Goal: Transaction & Acquisition: Purchase product/service

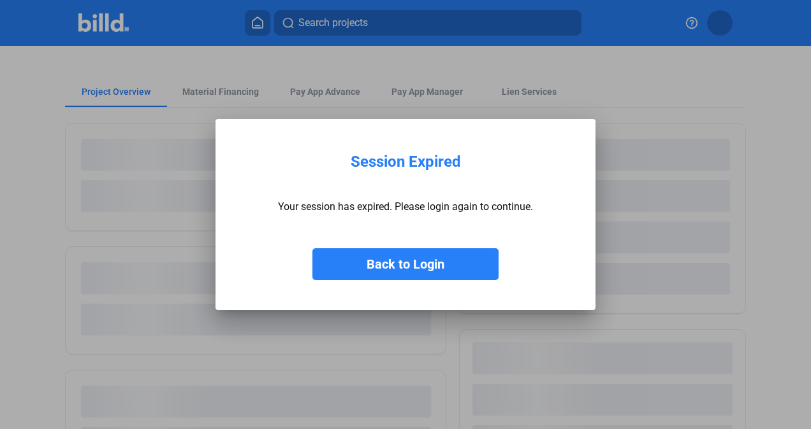
click at [404, 263] on button "Back to Login" at bounding box center [405, 265] width 186 height 32
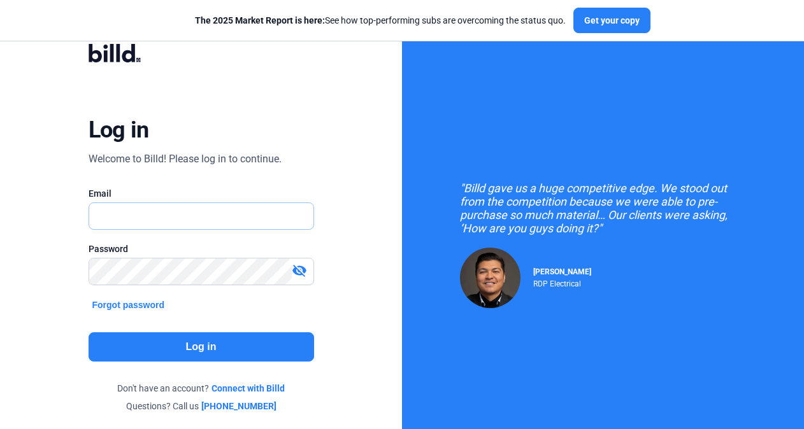
type input "[EMAIL_ADDRESS][DOMAIN_NAME]"
click at [181, 348] on button "Log in" at bounding box center [202, 347] width 226 height 29
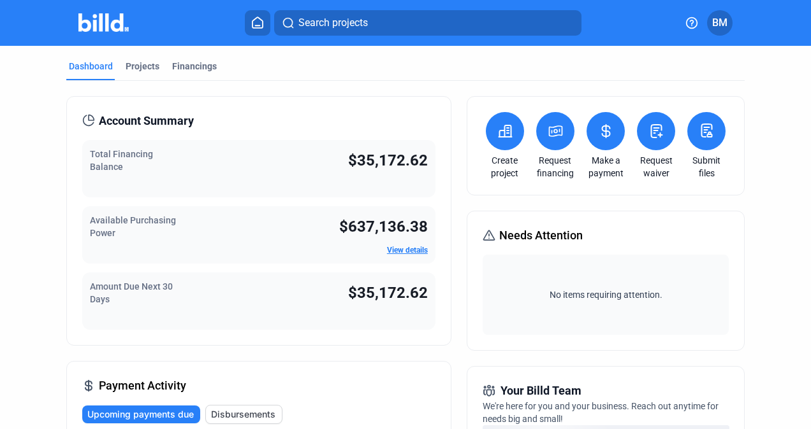
click at [352, 159] on span "$35,172.62" at bounding box center [388, 161] width 80 height 18
click at [139, 69] on div "Projects" at bounding box center [143, 66] width 34 height 13
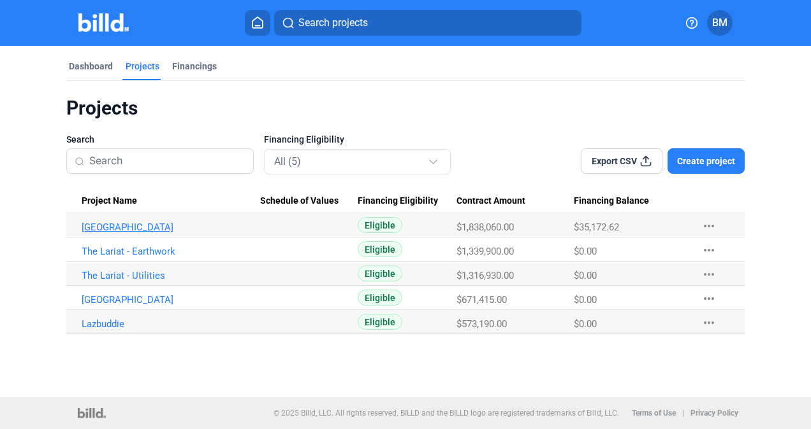
click at [120, 227] on link "[GEOGRAPHIC_DATA]" at bounding box center [171, 227] width 179 height 11
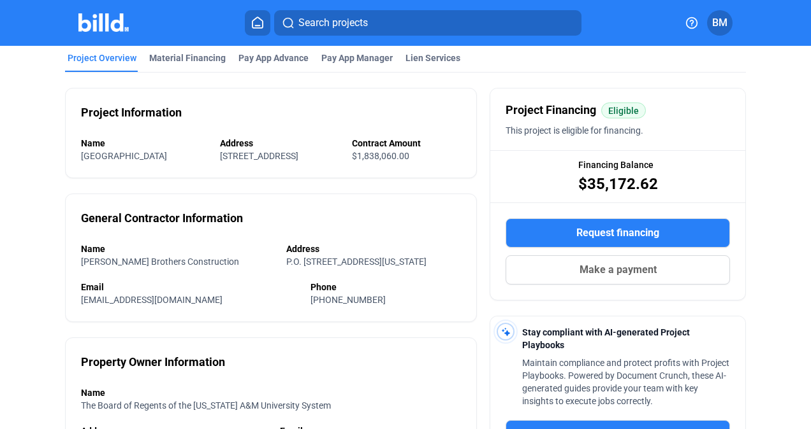
scroll to position [64, 0]
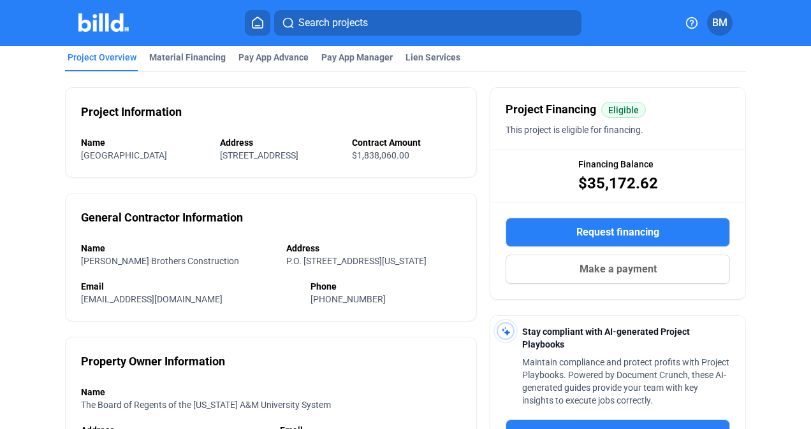
click at [598, 274] on span "Make a payment" at bounding box center [617, 269] width 77 height 15
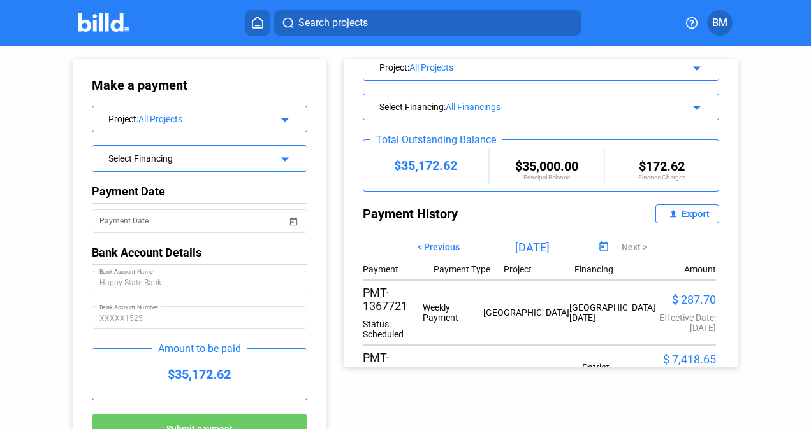
scroll to position [51, 0]
click at [285, 219] on span "Open calendar" at bounding box center [293, 214] width 31 height 31
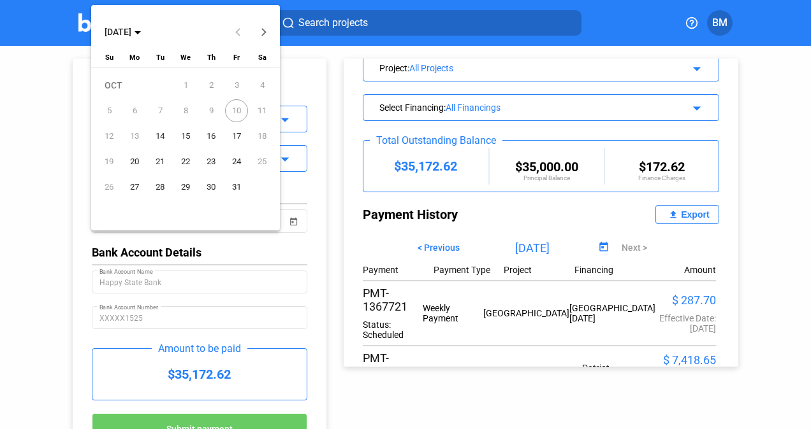
click at [159, 136] on span "14" at bounding box center [159, 136] width 23 height 23
type input "[DATE]"
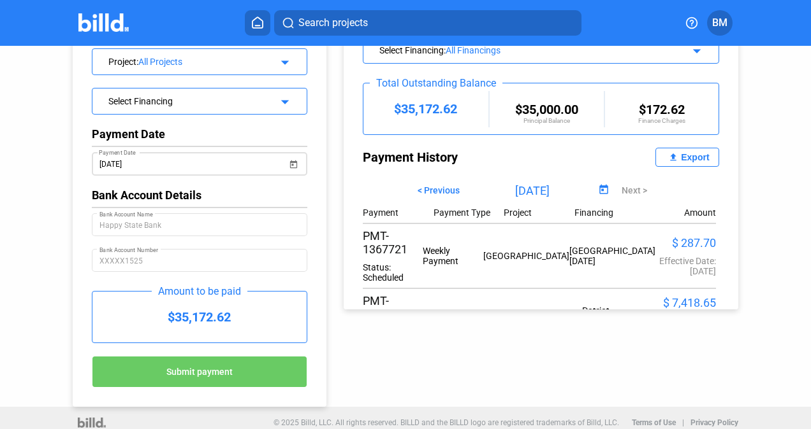
scroll to position [62, 0]
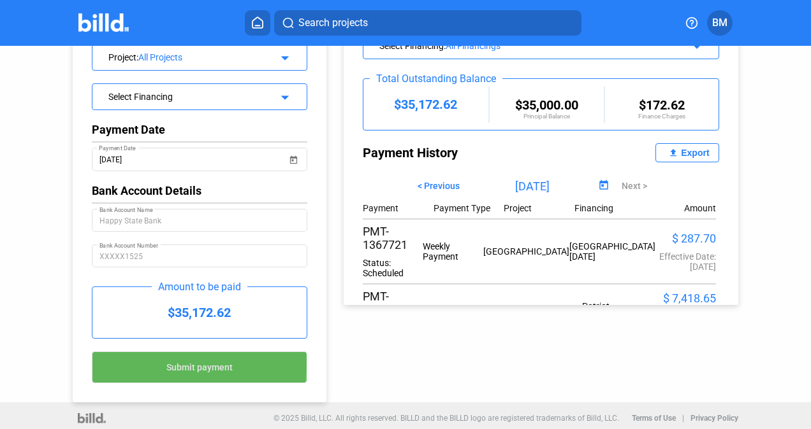
click at [175, 363] on span "Submit payment" at bounding box center [199, 368] width 66 height 10
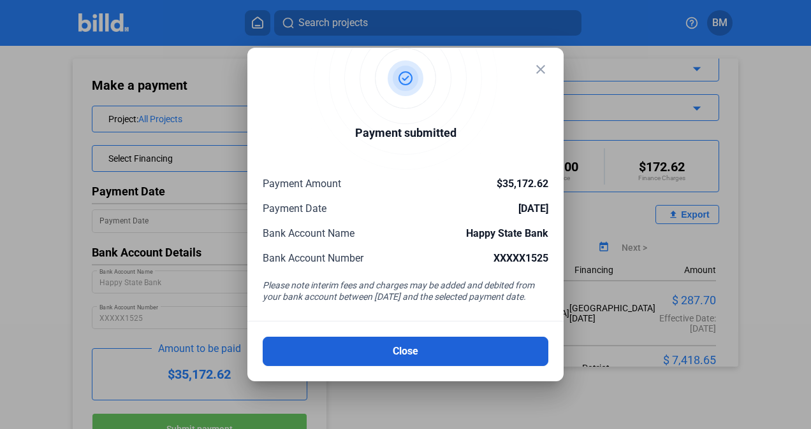
click at [496, 352] on button "Close" at bounding box center [405, 351] width 285 height 29
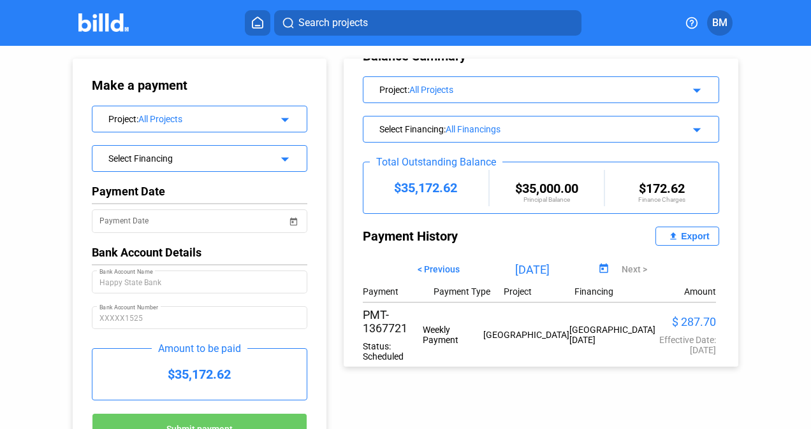
scroll to position [51, 0]
